Goal: Task Accomplishment & Management: Use online tool/utility

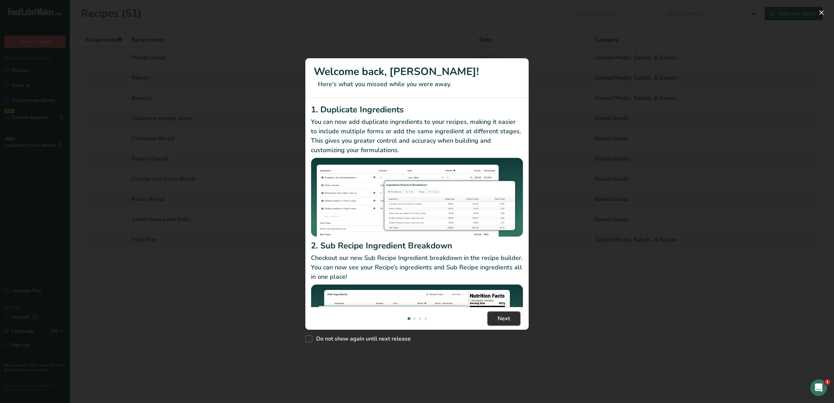
click at [502, 316] on span "Next" at bounding box center [504, 318] width 13 height 8
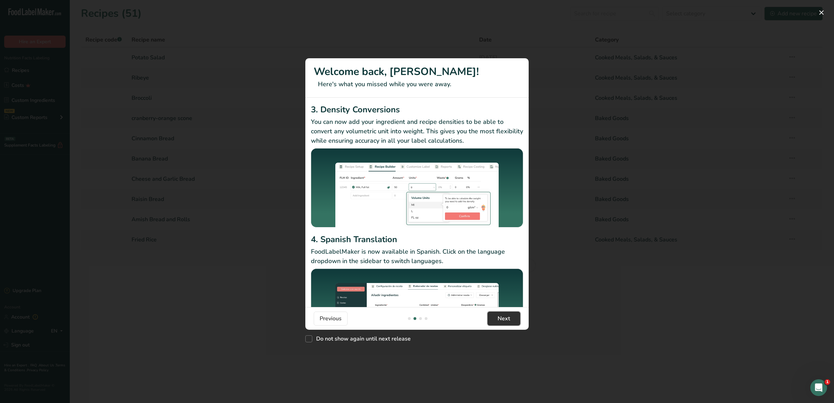
click at [502, 316] on span "Next" at bounding box center [504, 318] width 13 height 8
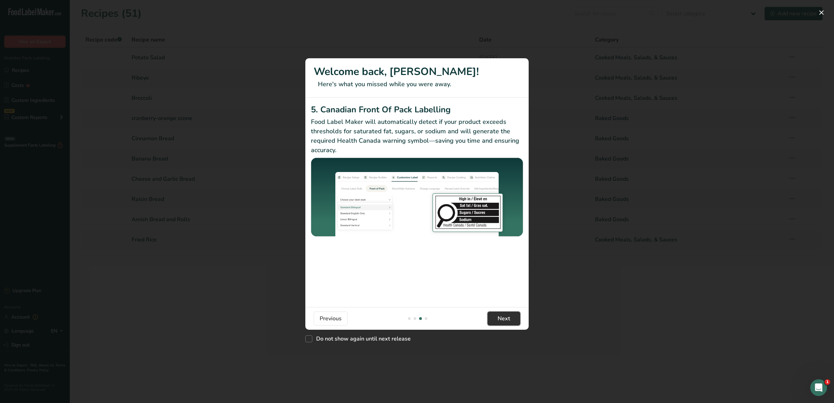
click at [502, 316] on span "Next" at bounding box center [504, 318] width 13 height 8
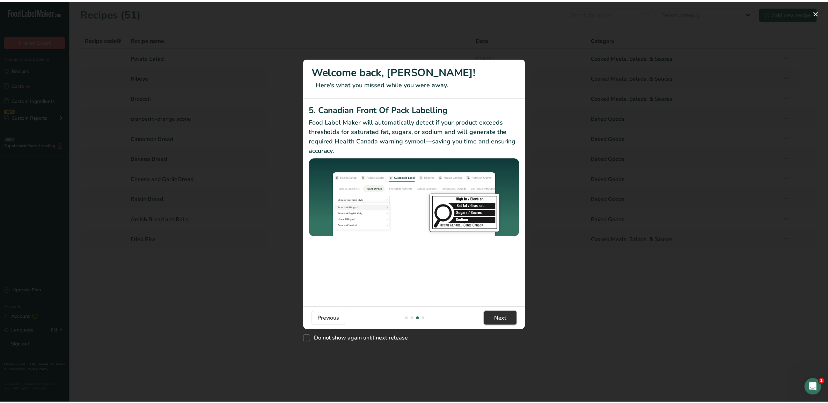
scroll to position [0, 670]
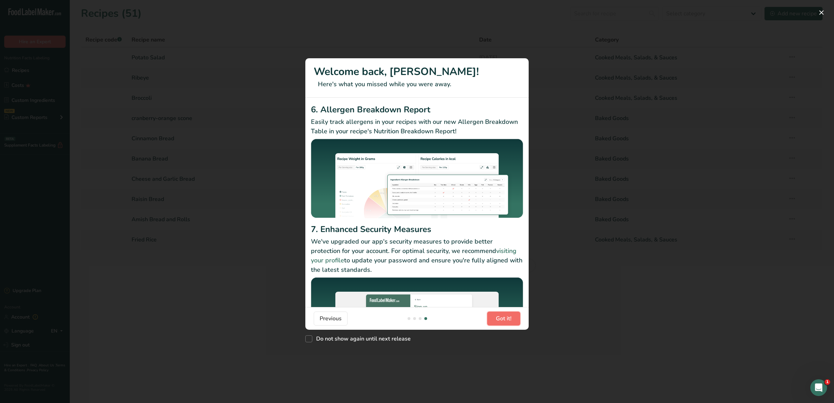
click at [502, 316] on span "Got it!" at bounding box center [504, 318] width 16 height 8
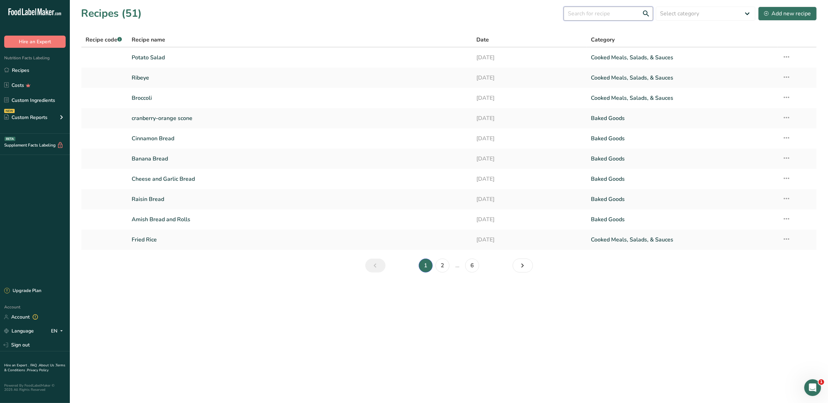
click at [575, 14] on input "text" at bounding box center [607, 14] width 89 height 14
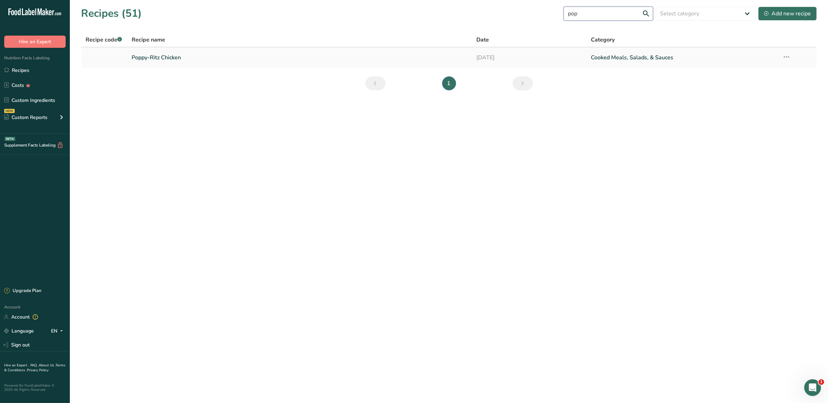
type input "pop"
click at [355, 54] on link "Poppy-Ritz Chicken" at bounding box center [300, 57] width 336 height 15
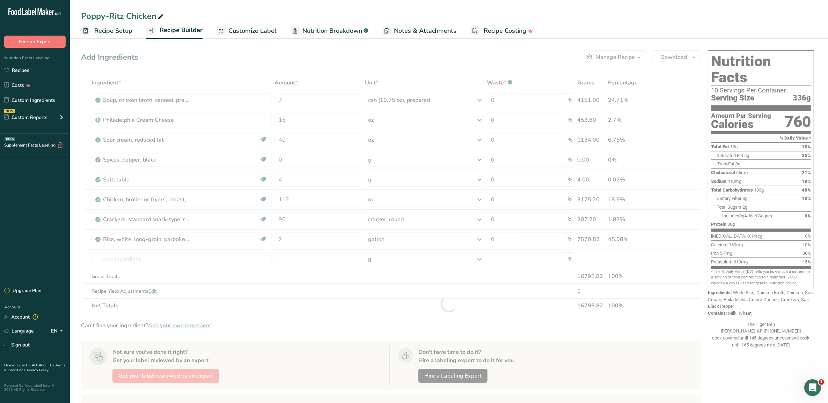
click at [238, 31] on span "Customize Label" at bounding box center [252, 30] width 48 height 9
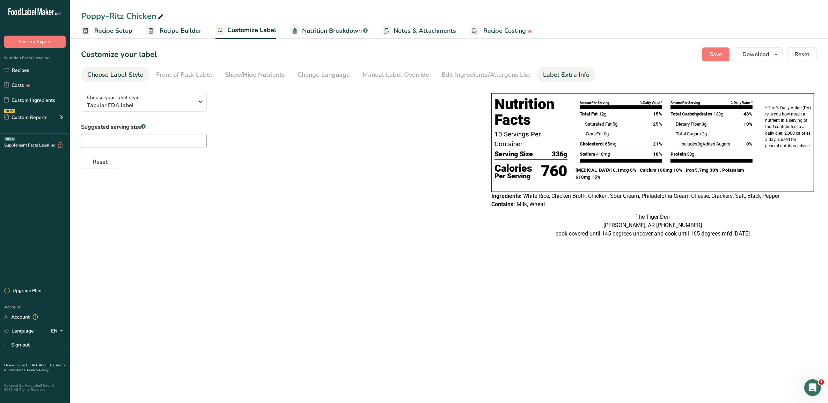
click at [575, 79] on div "Label Extra Info" at bounding box center [566, 74] width 46 height 9
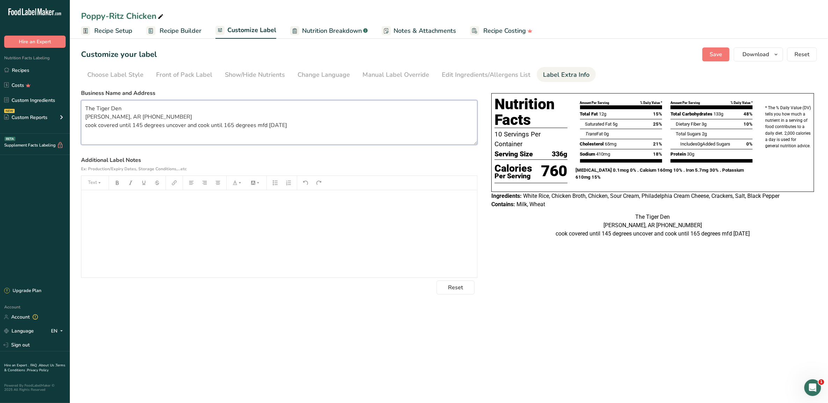
click at [310, 126] on textarea "The Tiger Den [PERSON_NAME], AR [PHONE_NUMBER] cook covered until 145 degrees u…" at bounding box center [279, 122] width 396 height 45
type textarea "The Tiger Den [PERSON_NAME], AR [PHONE_NUMBER] cook covered until 145 degrees u…"
click at [713, 53] on span "Save" at bounding box center [715, 54] width 13 height 8
click at [744, 55] on span "Download" at bounding box center [755, 54] width 27 height 8
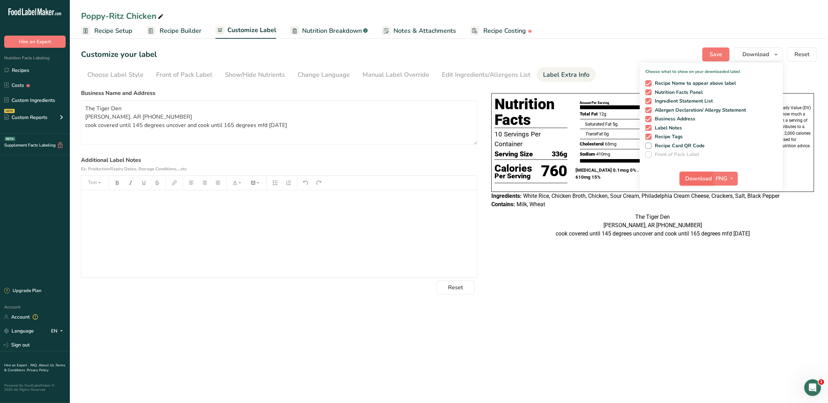
click at [697, 180] on span "Download" at bounding box center [698, 179] width 27 height 8
